Goal: Task Accomplishment & Management: Complete application form

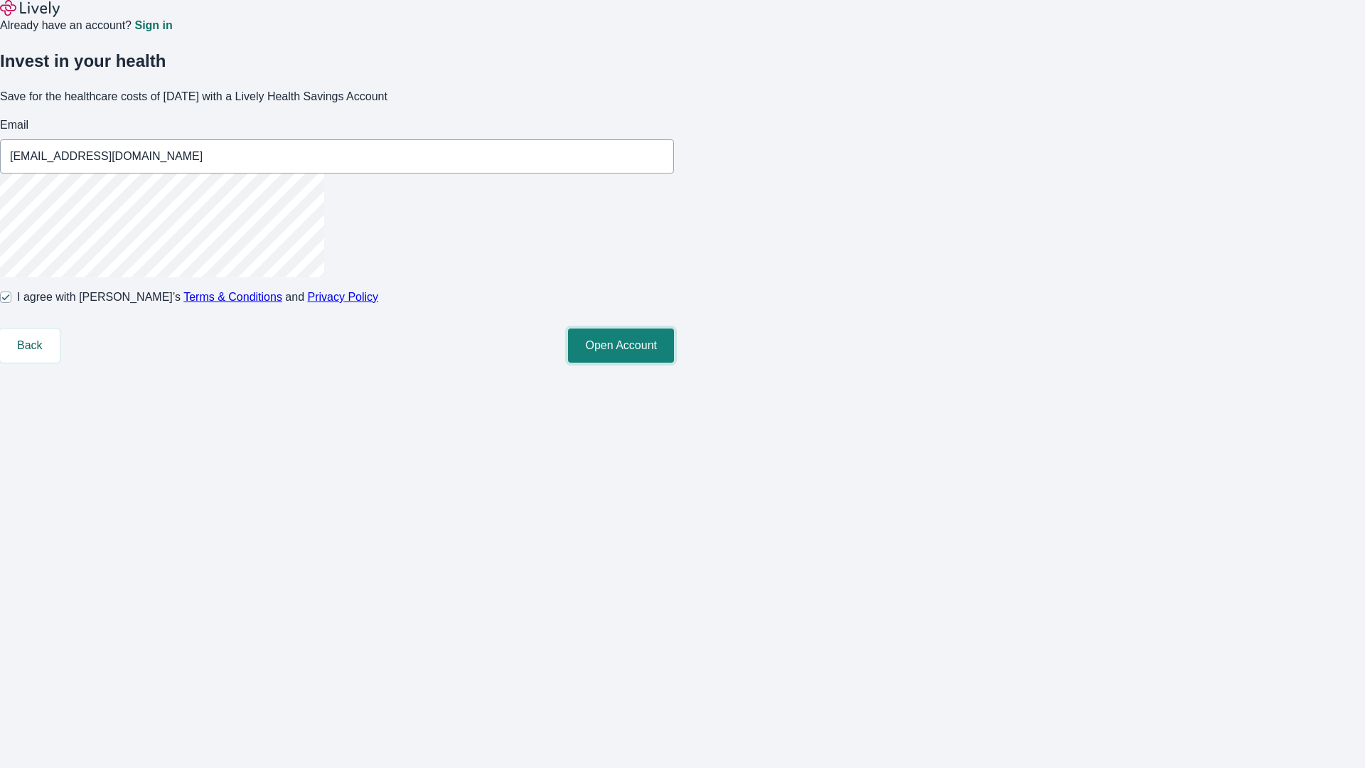
click at [674, 362] on button "Open Account" at bounding box center [621, 345] width 106 height 34
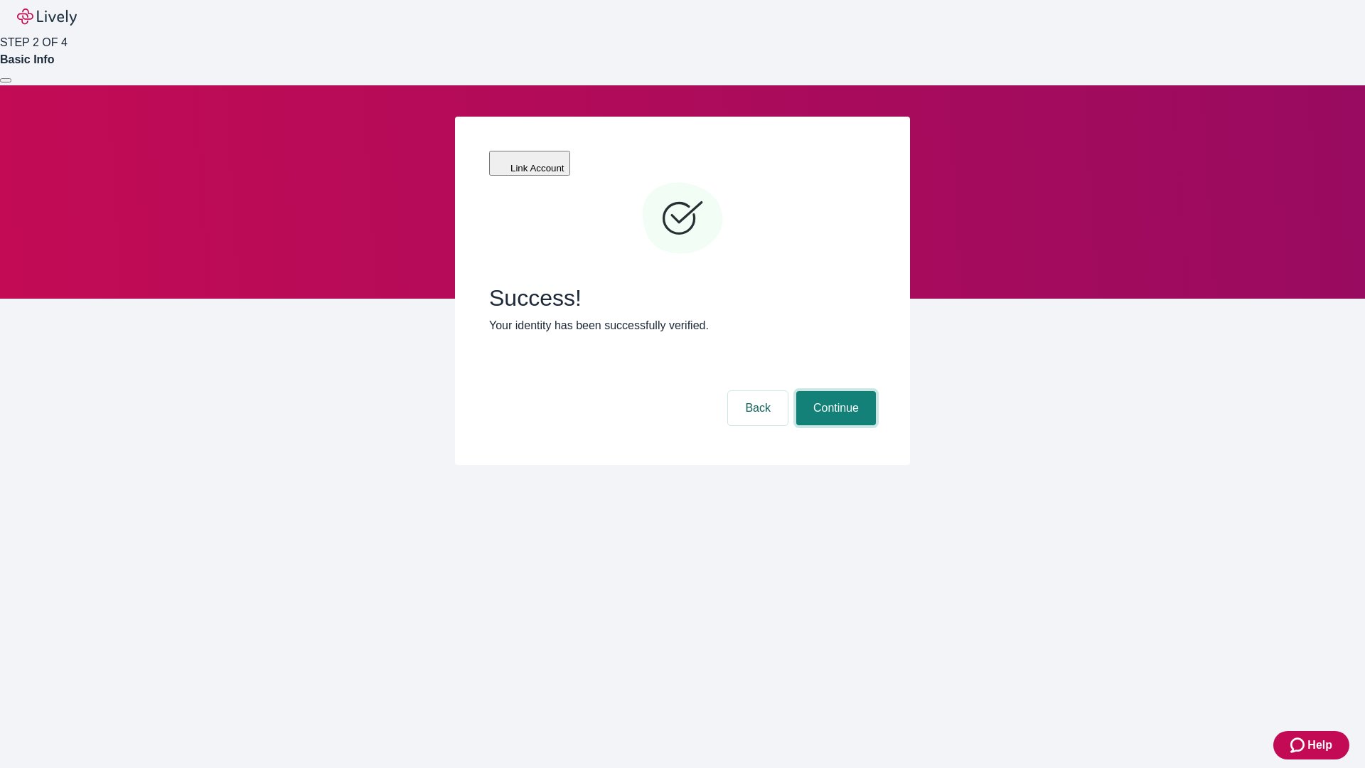
click at [834, 391] on button "Continue" at bounding box center [836, 408] width 80 height 34
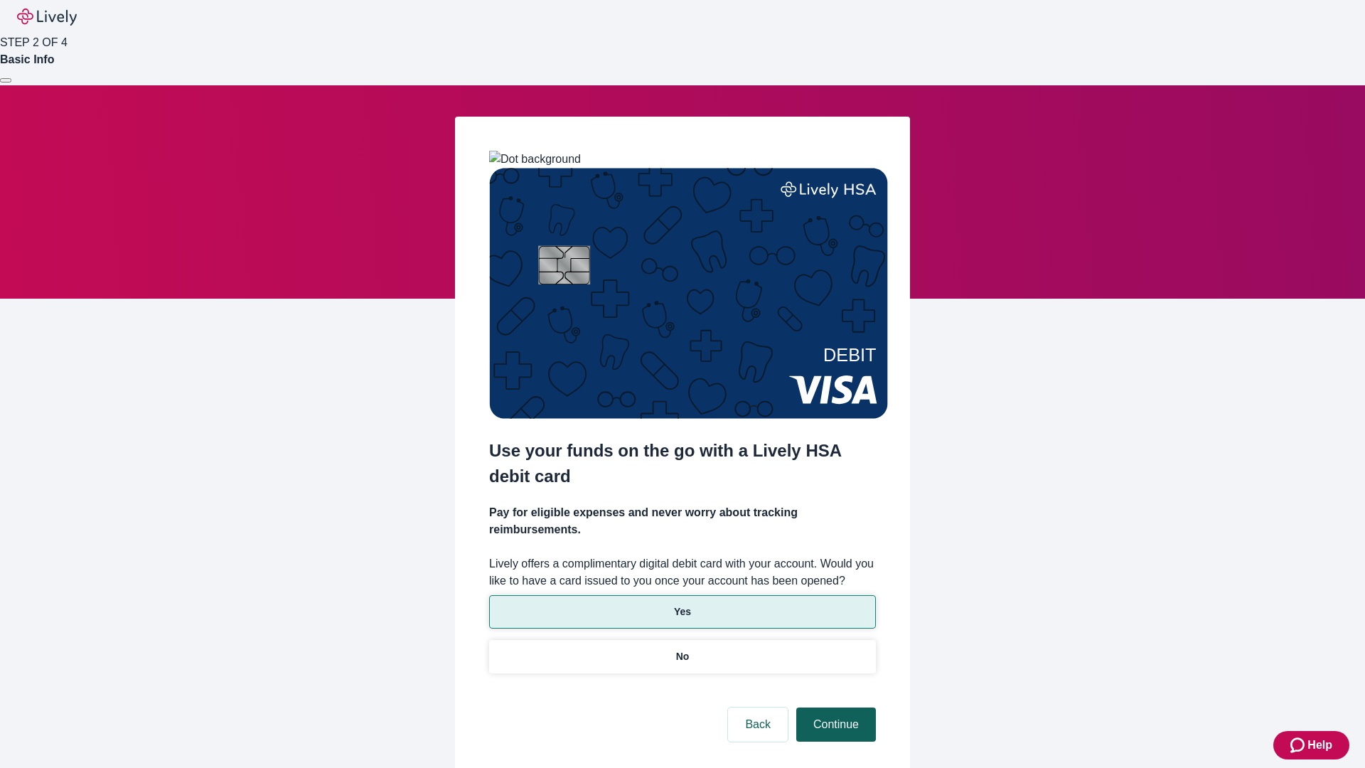
click at [682, 604] on p "Yes" at bounding box center [682, 611] width 17 height 15
click at [834, 707] on button "Continue" at bounding box center [836, 724] width 80 height 34
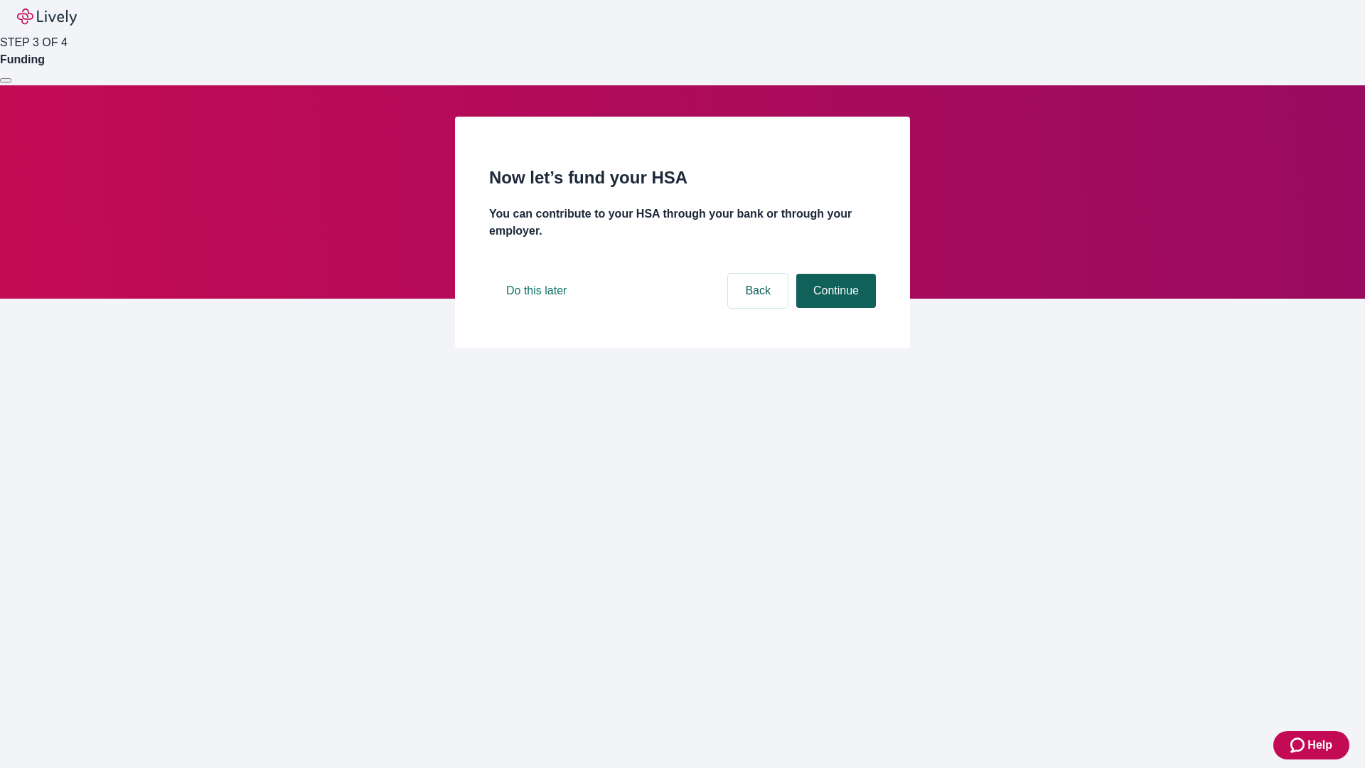
click at [834, 308] on button "Continue" at bounding box center [836, 291] width 80 height 34
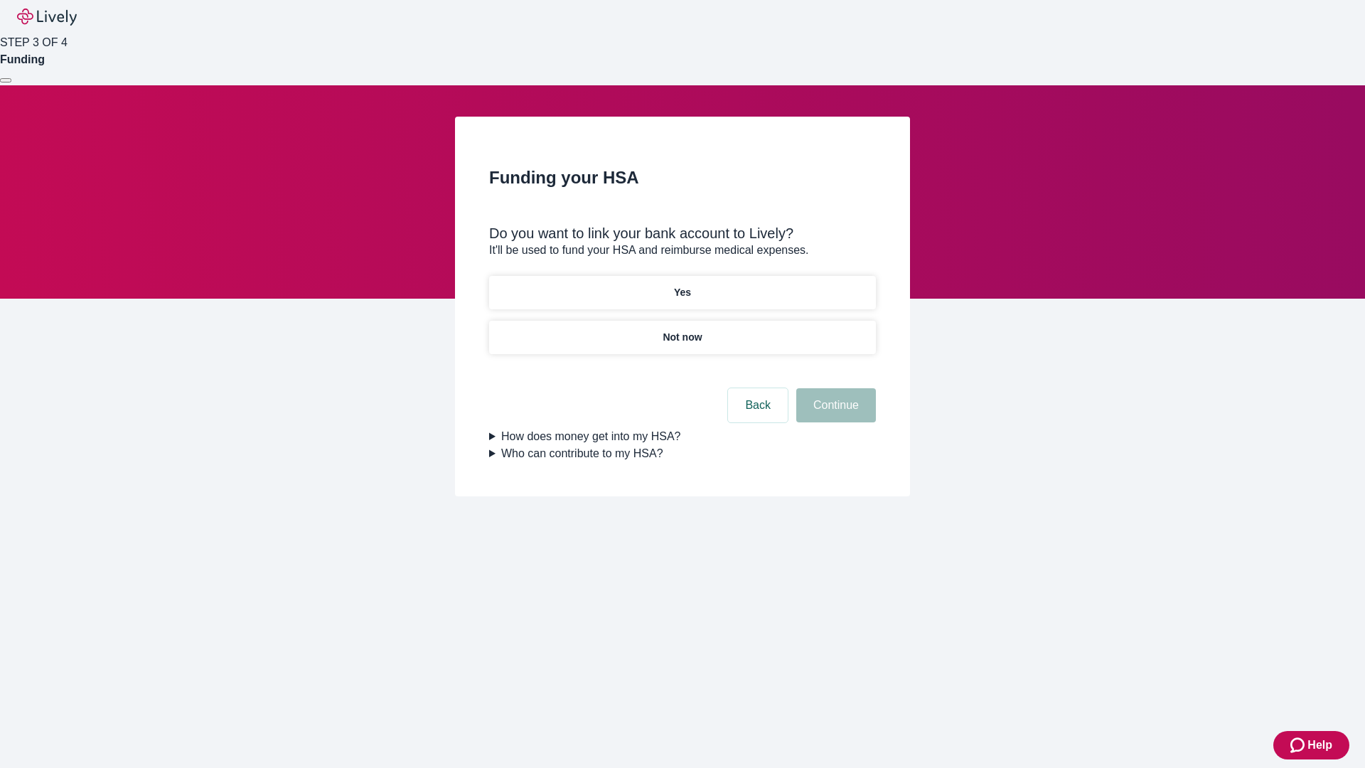
click at [682, 330] on p "Not now" at bounding box center [681, 337] width 39 height 15
click at [834, 414] on button "Continue" at bounding box center [836, 405] width 80 height 34
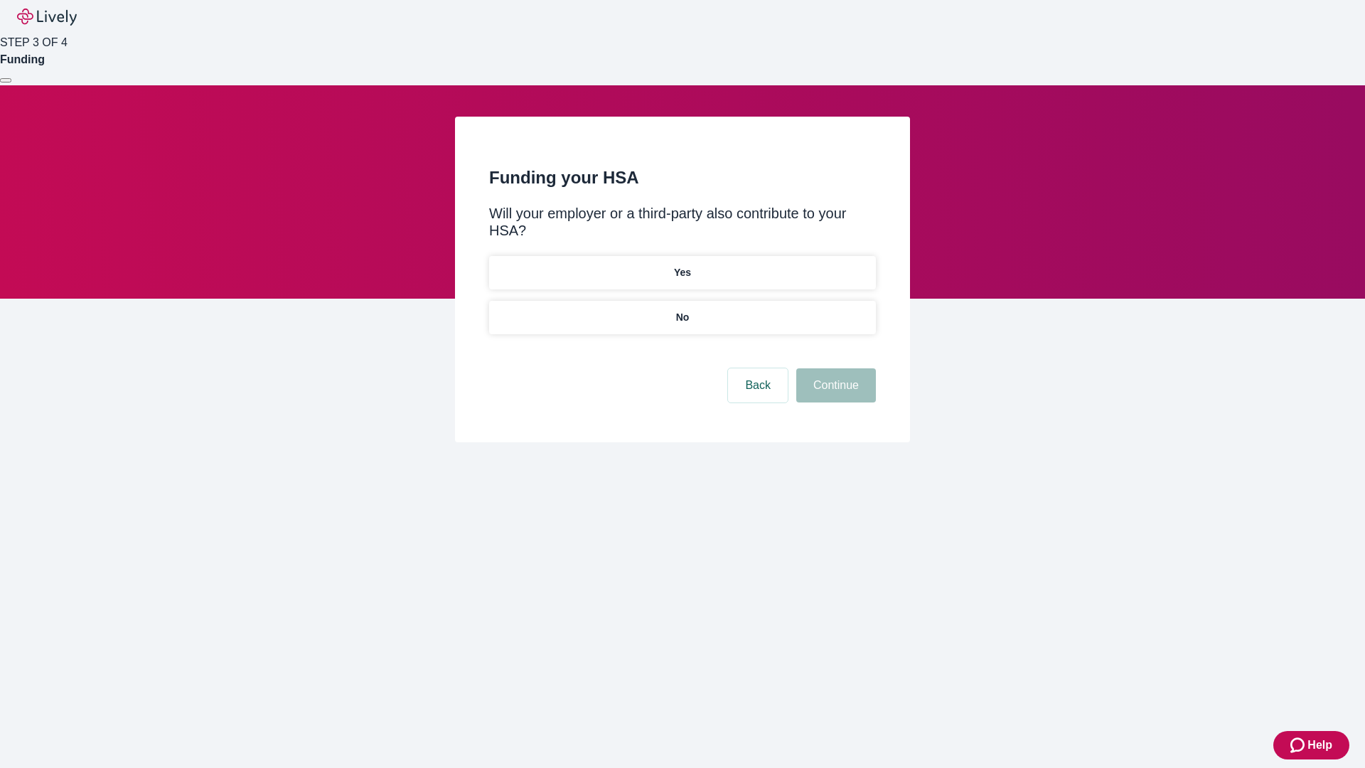
click at [682, 310] on p "No" at bounding box center [683, 317] width 14 height 15
click at [834, 368] on button "Continue" at bounding box center [836, 385] width 80 height 34
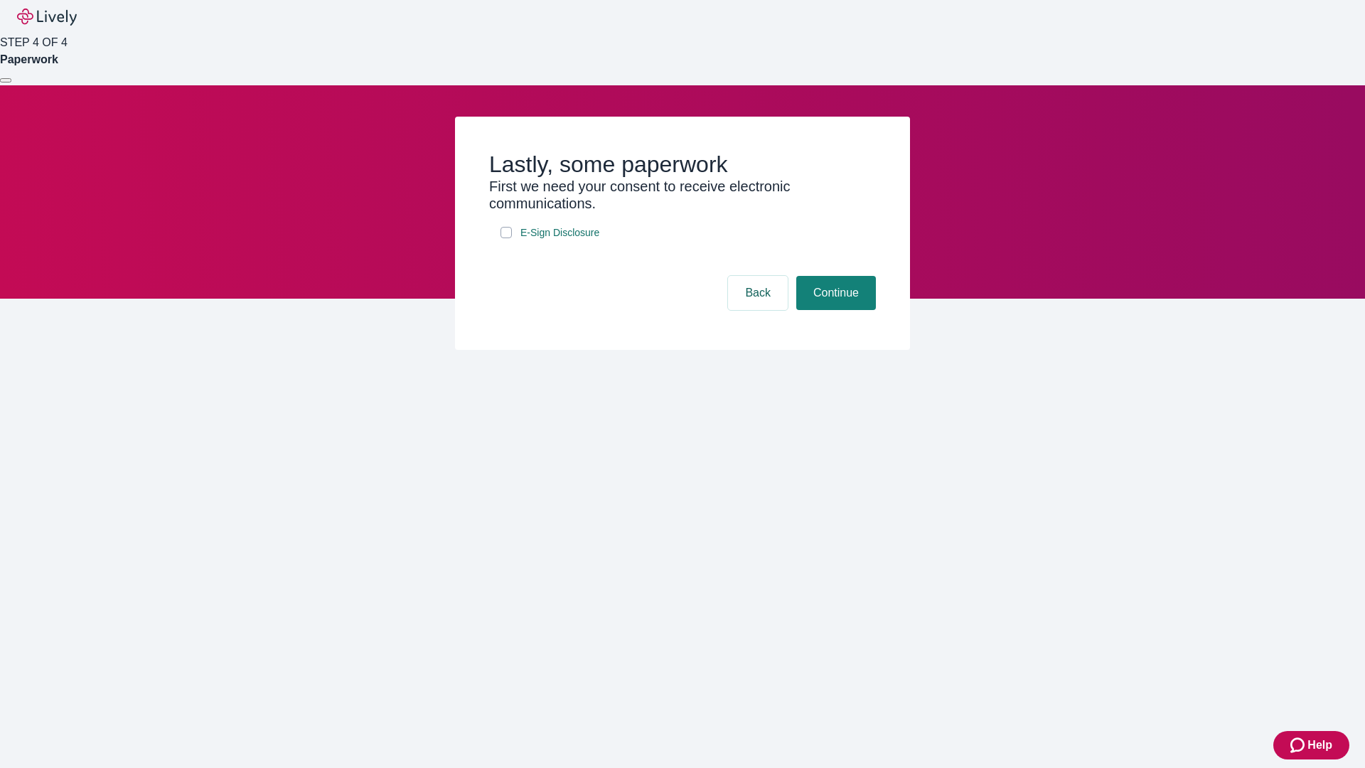
click at [506, 238] on input "E-Sign Disclosure" at bounding box center [505, 232] width 11 height 11
checkbox input "true"
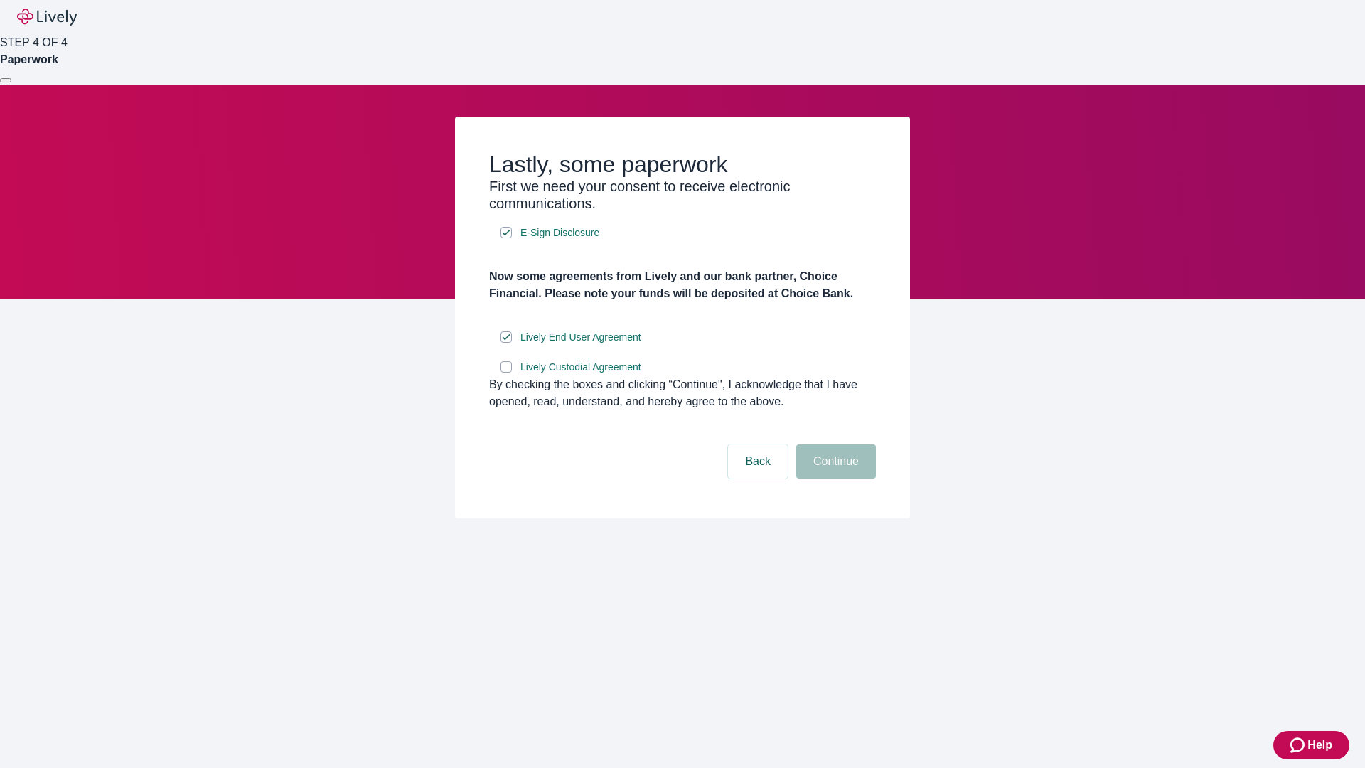
click at [506, 372] on input "Lively Custodial Agreement" at bounding box center [505, 366] width 11 height 11
checkbox input "true"
click at [834, 478] on button "Continue" at bounding box center [836, 461] width 80 height 34
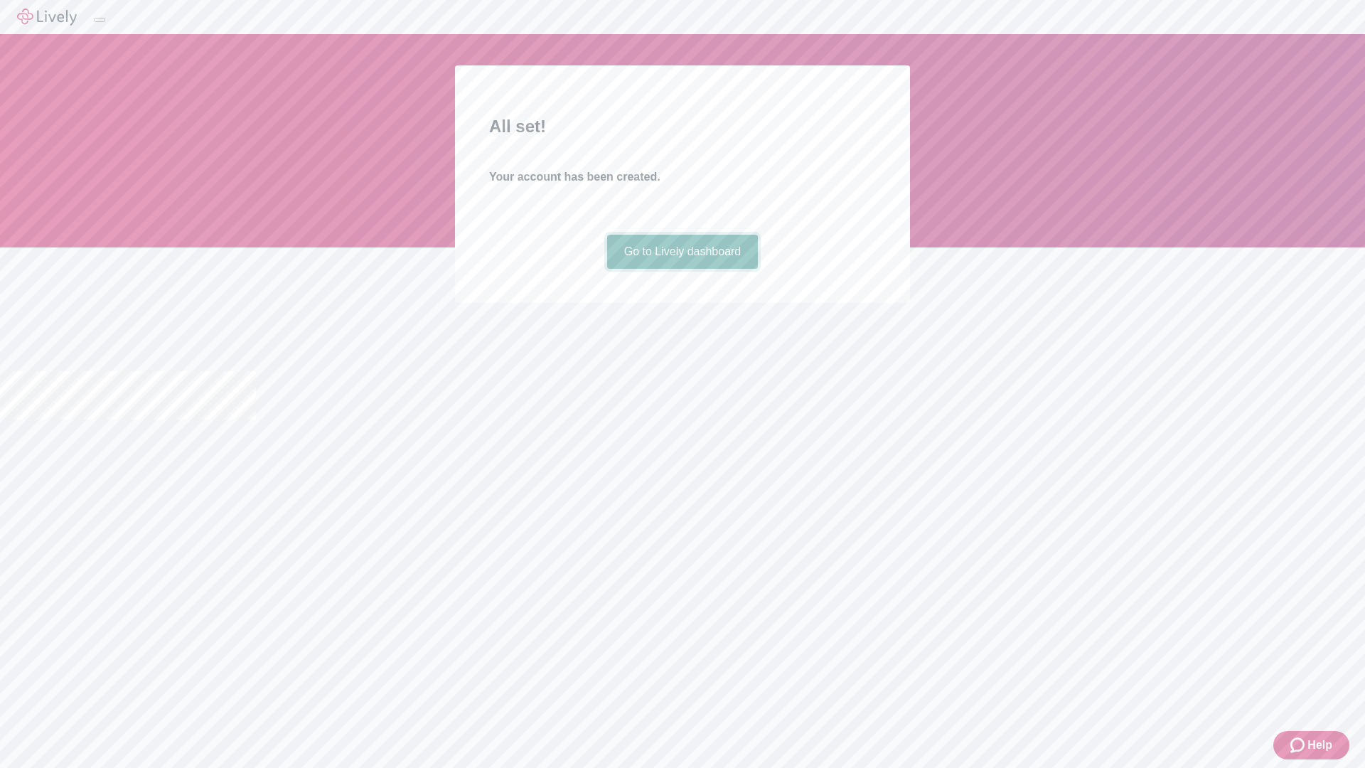
click at [682, 269] on link "Go to Lively dashboard" at bounding box center [682, 252] width 151 height 34
